Goal: Task Accomplishment & Management: Complete application form

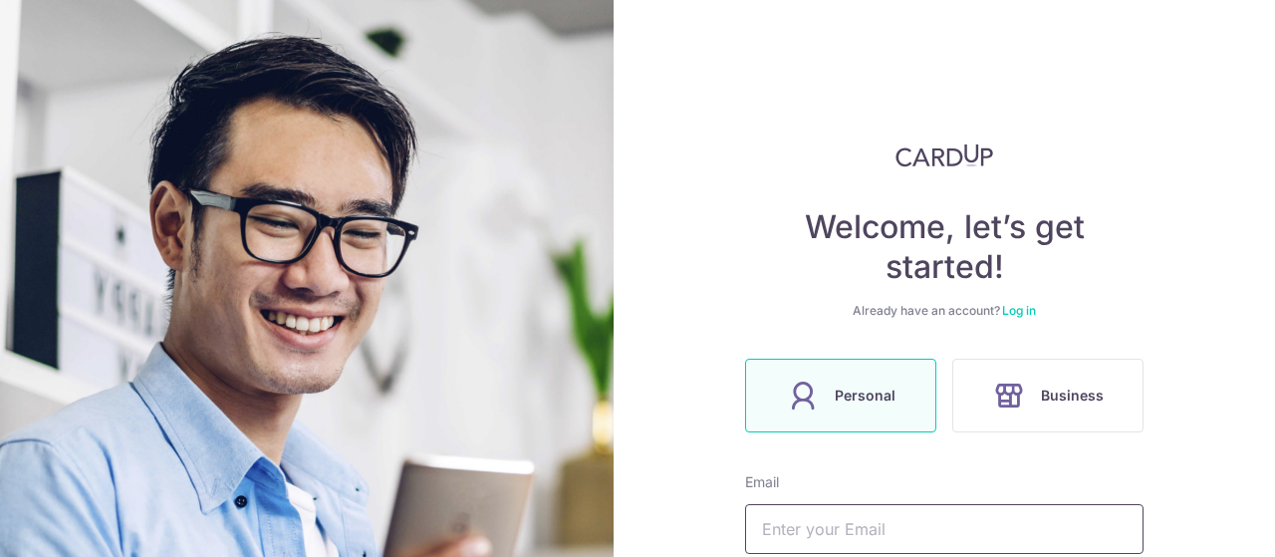
scroll to position [439, 0]
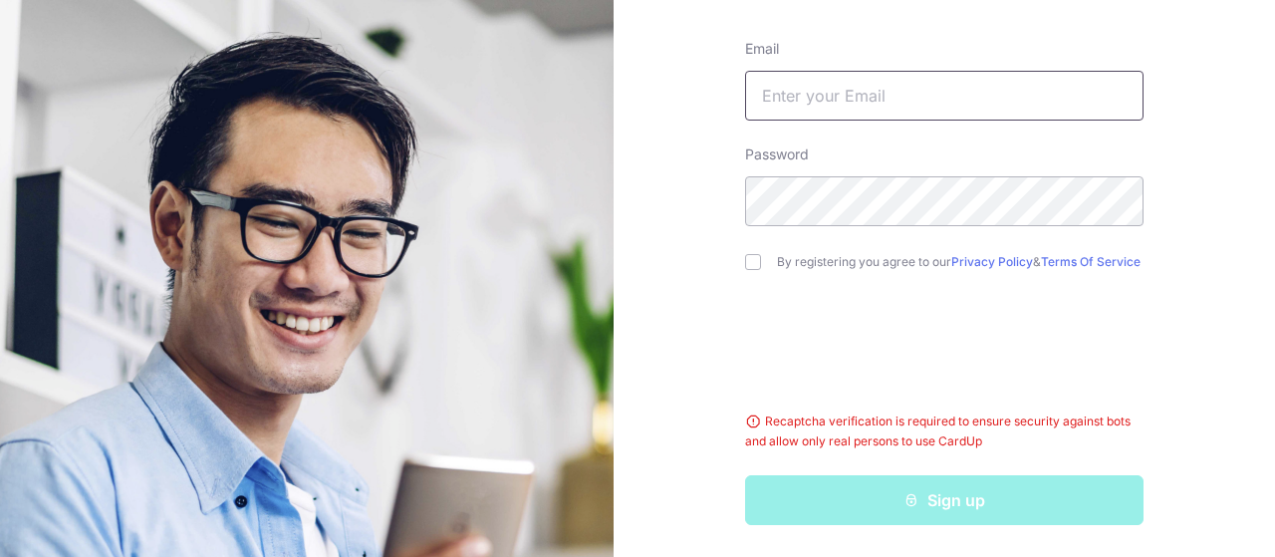
type input "[PERSON_NAME][EMAIL_ADDRESS][DOMAIN_NAME]"
click at [751, 258] on input "checkbox" at bounding box center [753, 262] width 16 height 16
checkbox input "true"
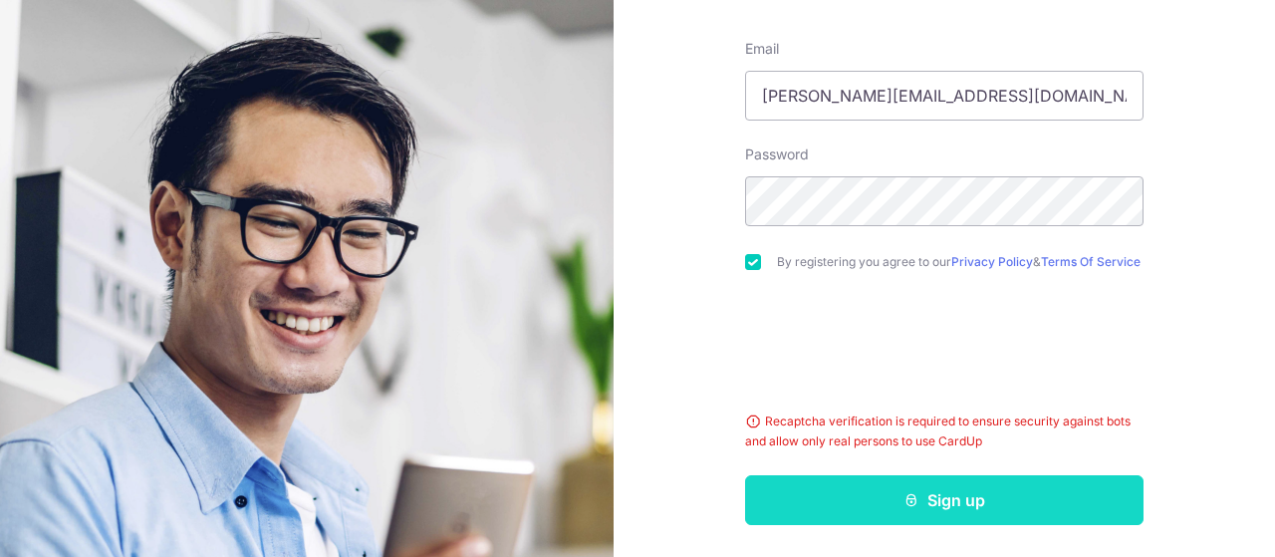
click at [898, 487] on button "Sign up" at bounding box center [944, 500] width 398 height 50
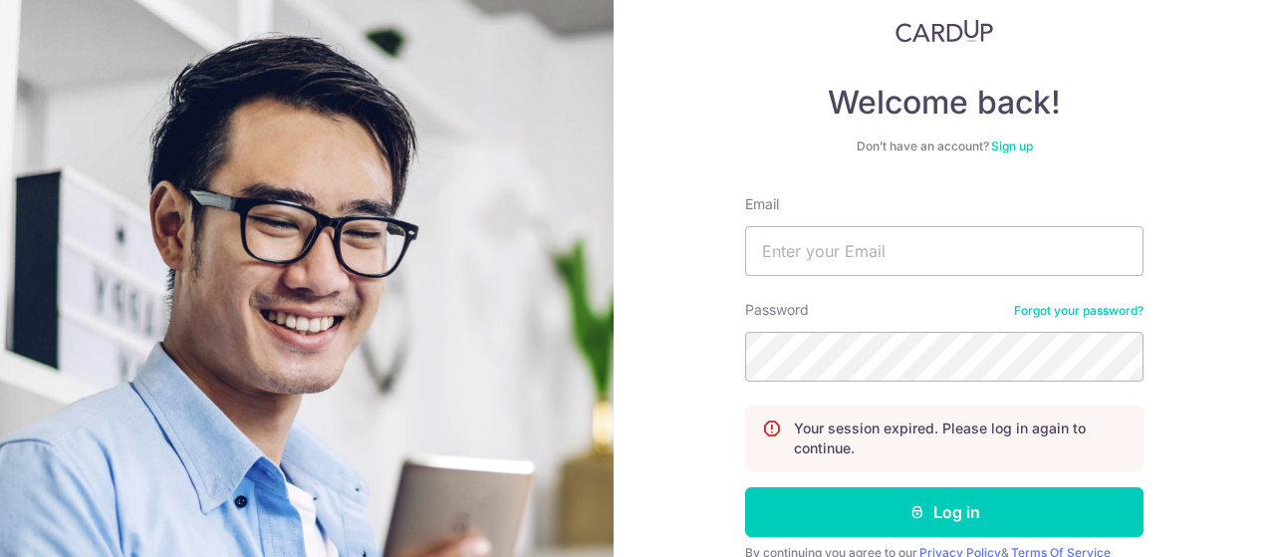
scroll to position [111, 0]
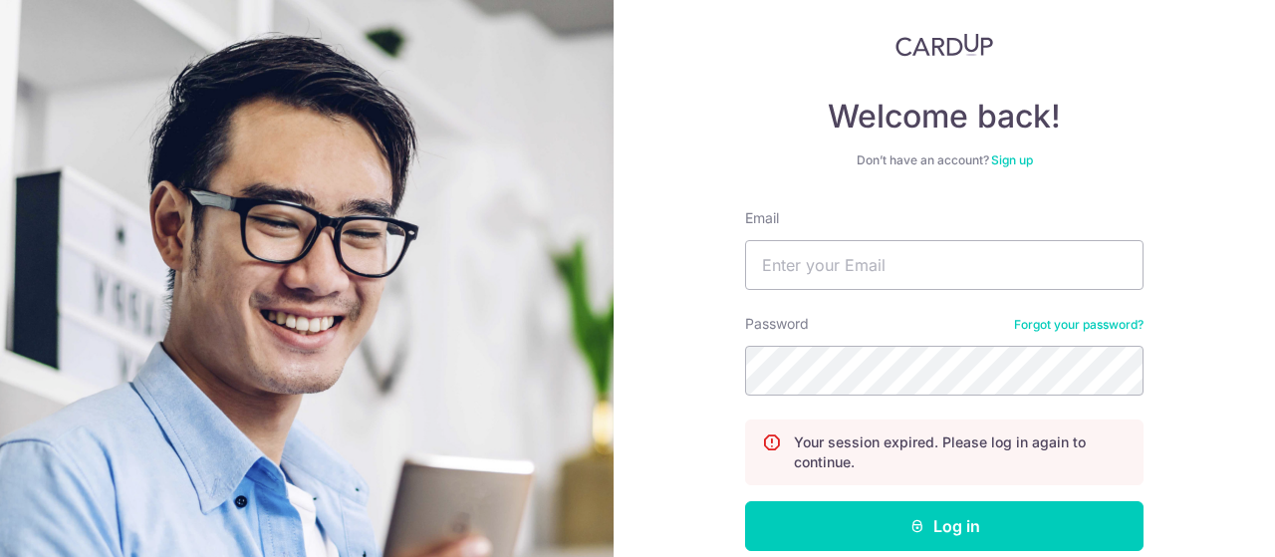
click at [1005, 158] on link "Sign up" at bounding box center [1012, 159] width 42 height 15
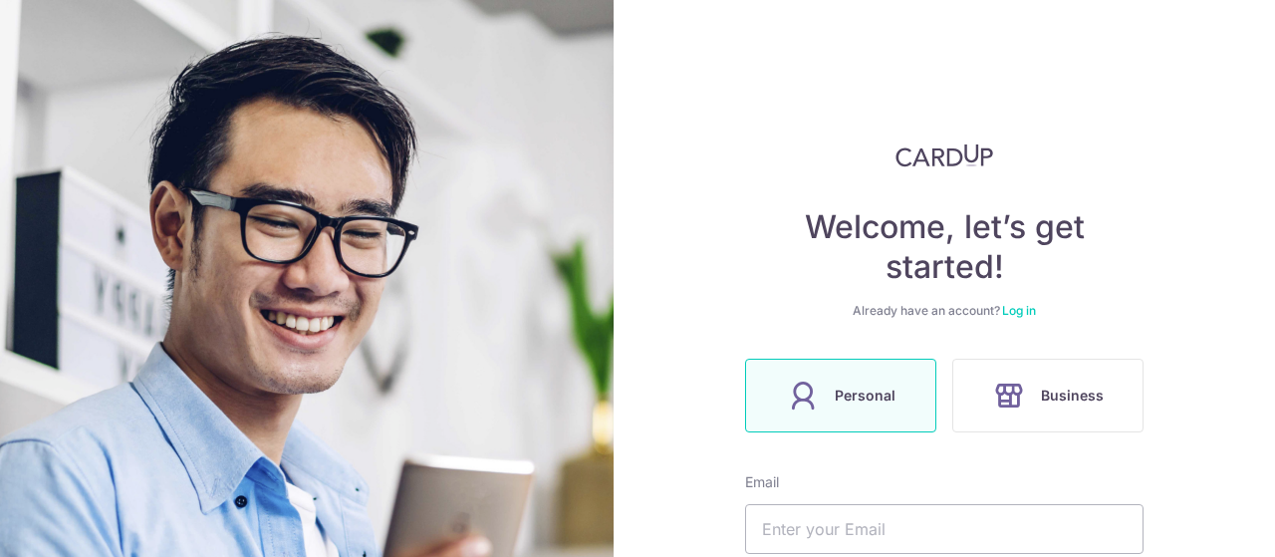
scroll to position [314, 0]
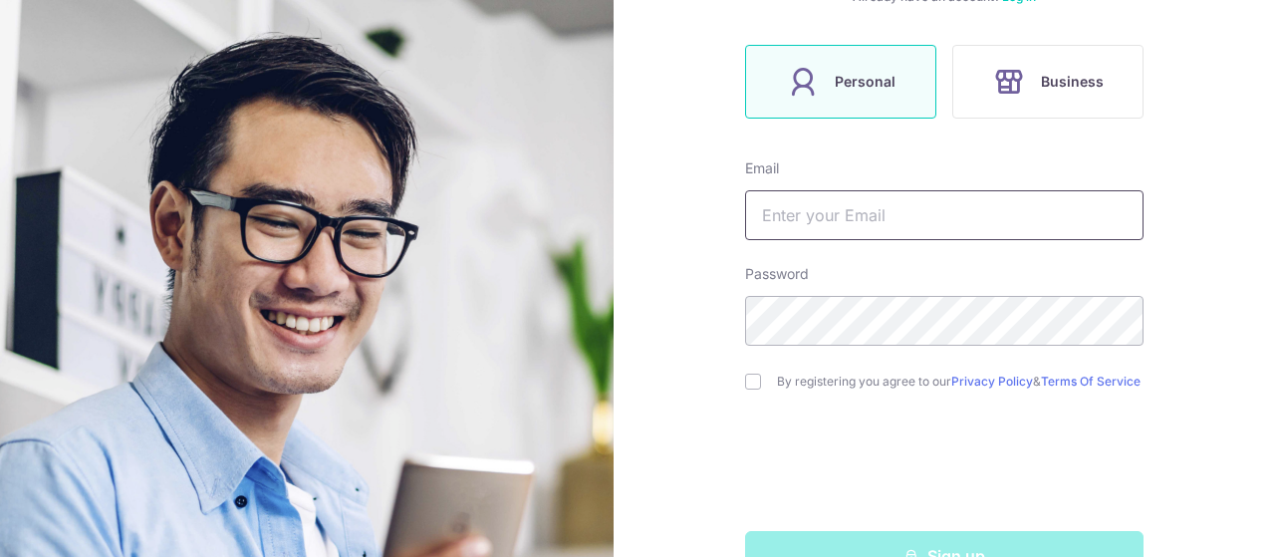
click at [908, 214] on input "text" at bounding box center [944, 215] width 398 height 50
type input "[PERSON_NAME][EMAIL_ADDRESS][DOMAIN_NAME]"
click at [747, 383] on input "checkbox" at bounding box center [753, 382] width 16 height 16
checkbox input "true"
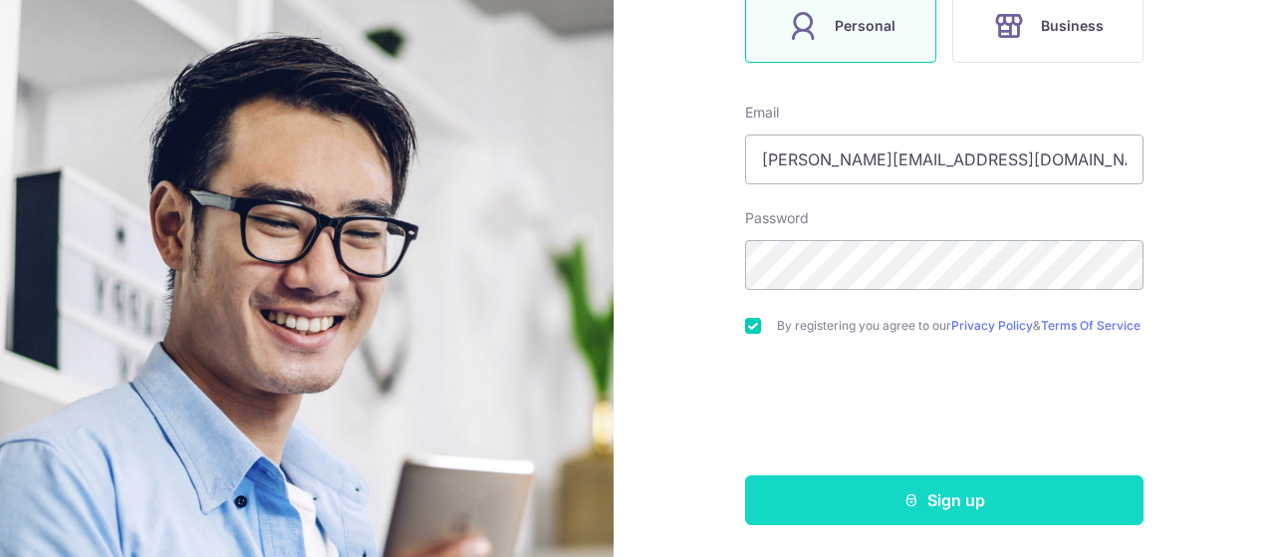
click at [882, 483] on button "Sign up" at bounding box center [944, 500] width 398 height 50
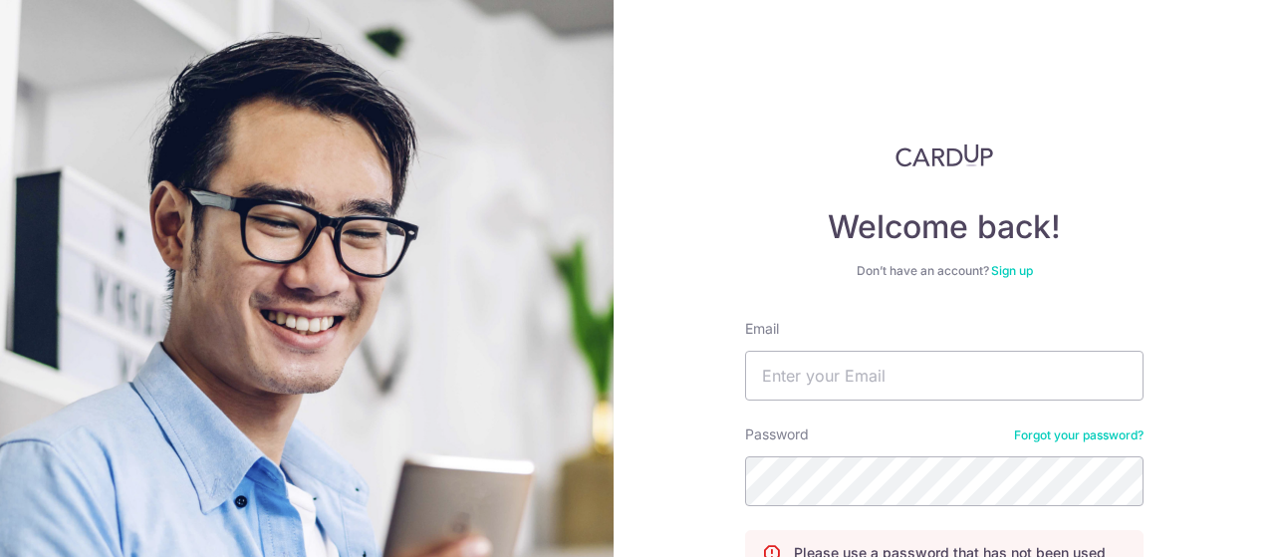
scroll to position [214, 0]
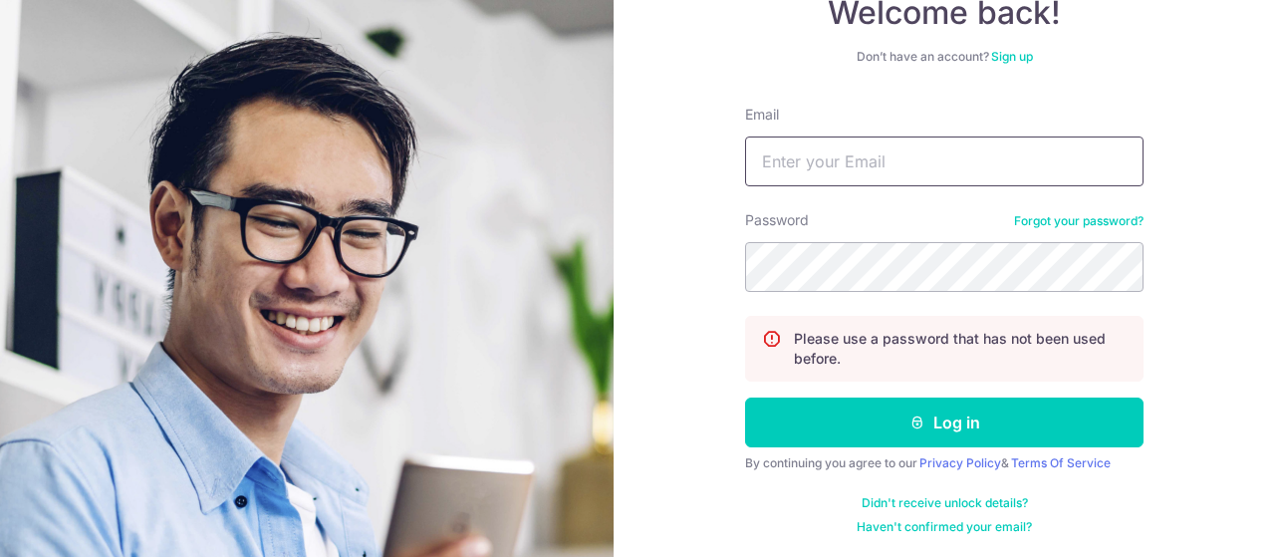
click at [944, 162] on input "Email" at bounding box center [944, 161] width 398 height 50
type input "[PERSON_NAME][EMAIL_ADDRESS][DOMAIN_NAME]"
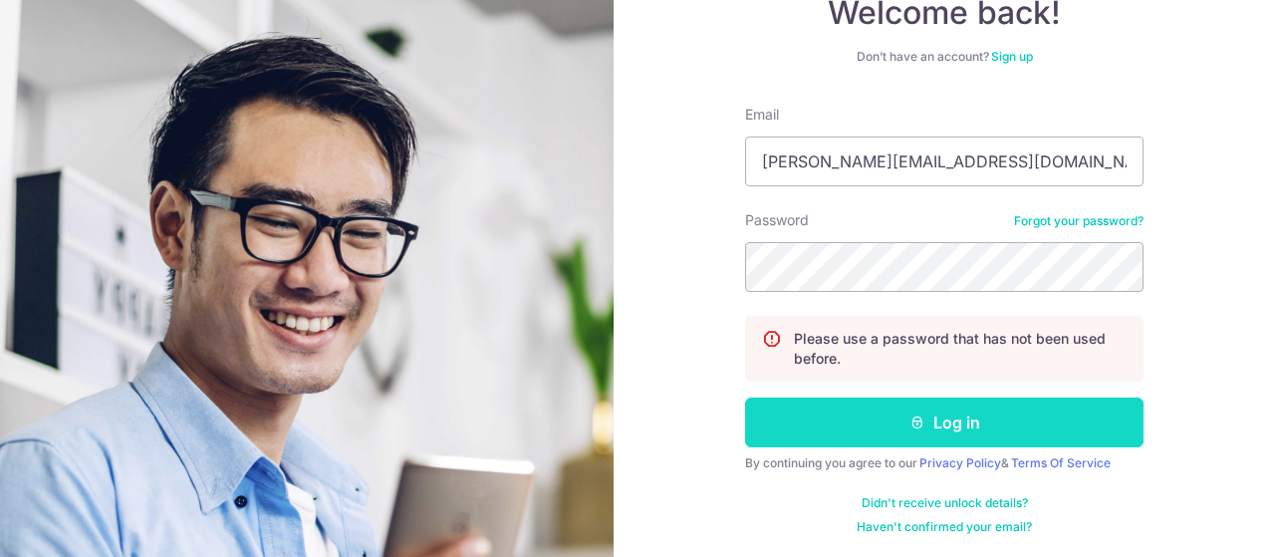
click at [951, 429] on button "Log in" at bounding box center [944, 422] width 398 height 50
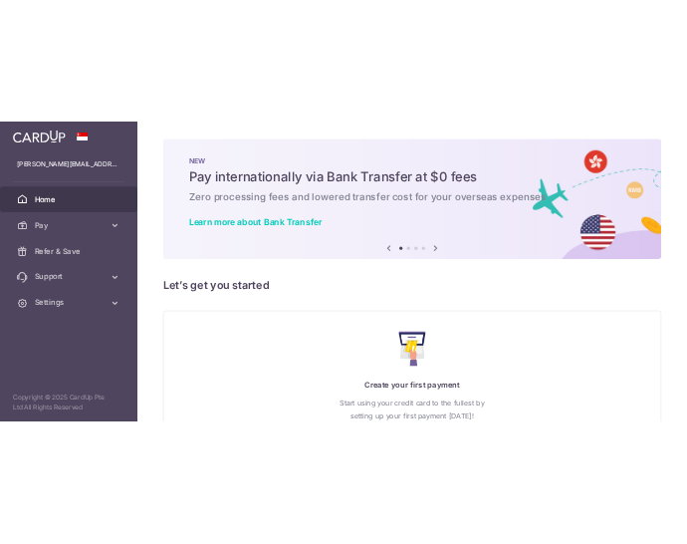
scroll to position [59, 0]
